Goal: Find specific page/section: Find specific page/section

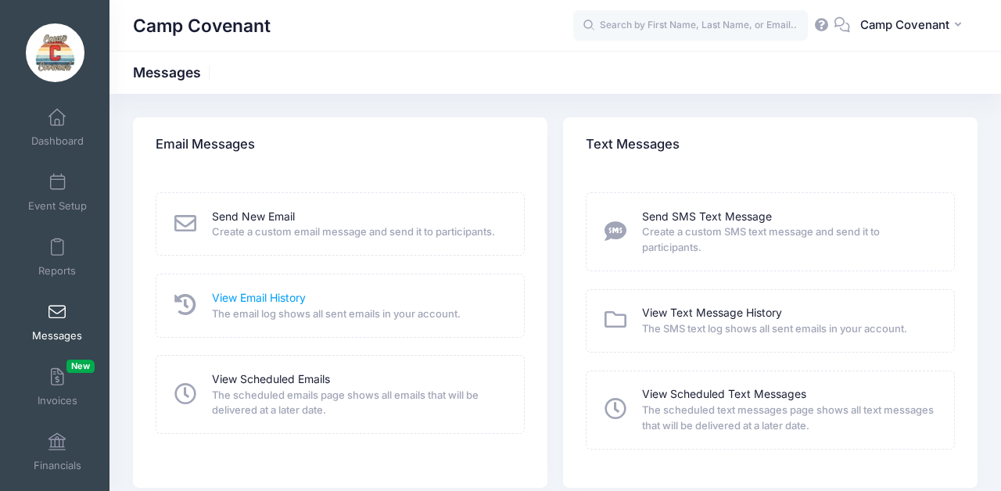
click at [238, 296] on link "View Email History" at bounding box center [259, 298] width 94 height 16
click at [276, 300] on link "View Email History" at bounding box center [259, 298] width 94 height 16
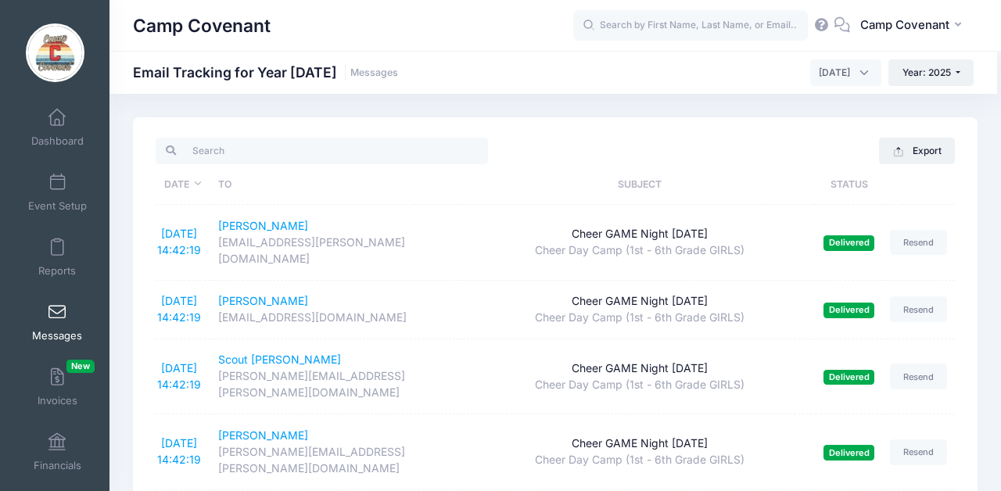
click at [57, 329] on span "Messages" at bounding box center [57, 335] width 50 height 13
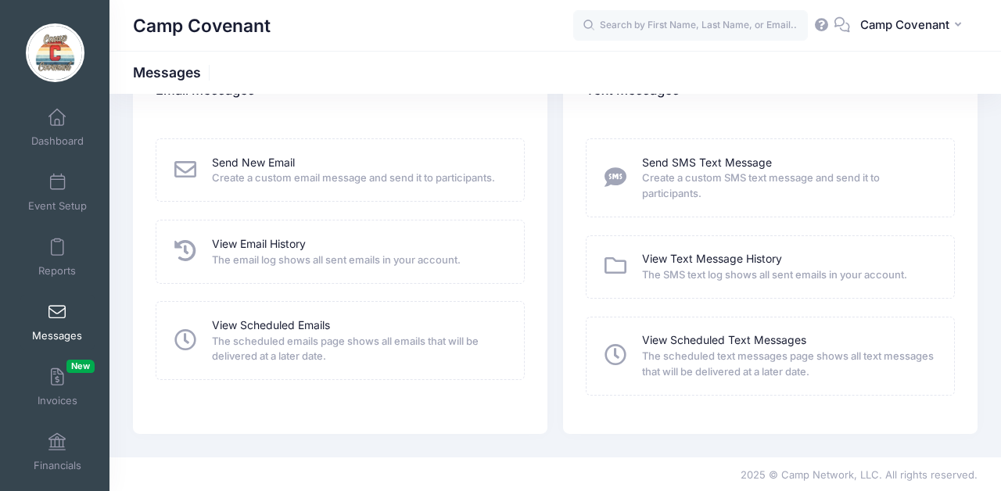
scroll to position [53, 0]
click at [282, 167] on link "Send New Email" at bounding box center [253, 164] width 83 height 16
